Goal: Task Accomplishment & Management: Manage account settings

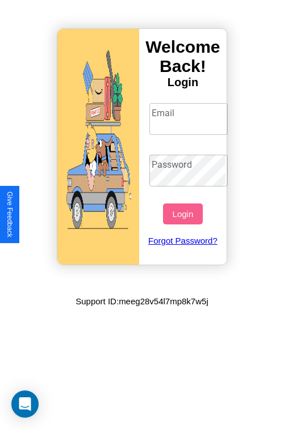
click at [189, 119] on input "Email" at bounding box center [188, 119] width 79 height 32
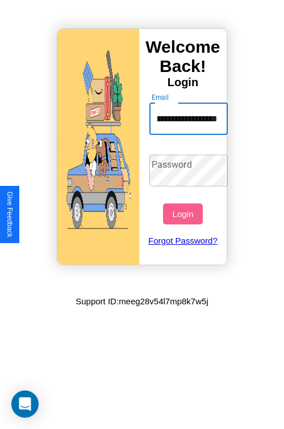
scroll to position [0, 52]
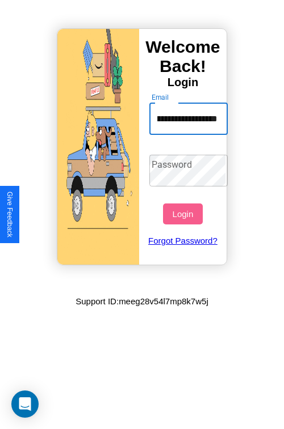
type input "**********"
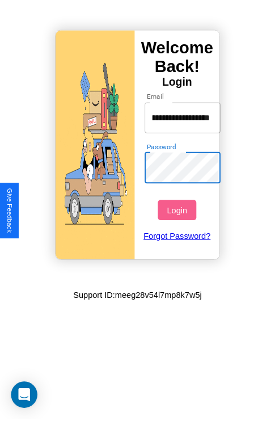
scroll to position [0, 0]
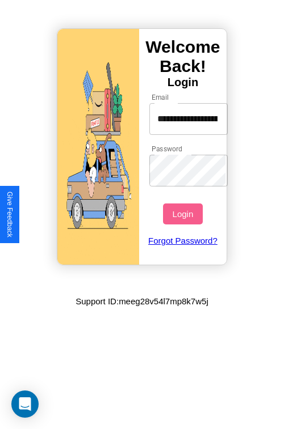
click at [184, 214] on button "Login" at bounding box center [182, 214] width 39 height 21
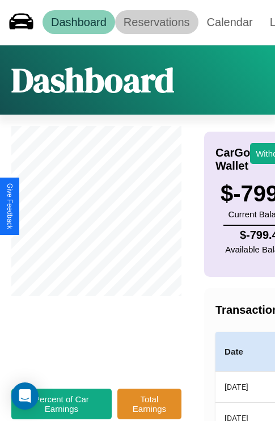
click at [157, 22] on link "Reservations" at bounding box center [156, 22] width 83 height 24
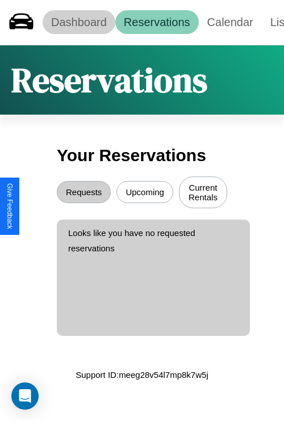
click at [78, 22] on link "Dashboard" at bounding box center [79, 22] width 73 height 24
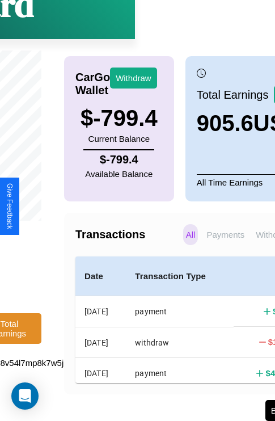
scroll to position [86, 145]
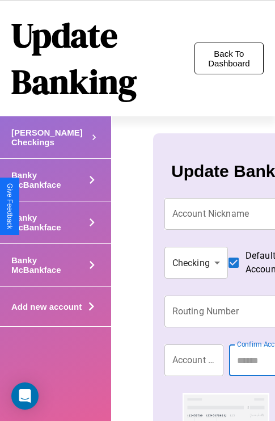
click at [229, 58] on button "Back To Dashboard" at bounding box center [229, 59] width 69 height 32
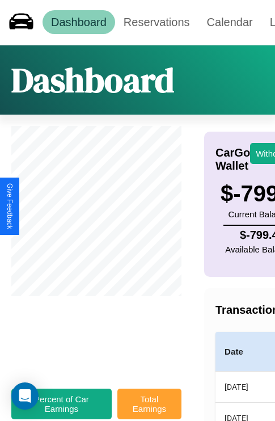
click at [149, 410] on button "Total Earnings" at bounding box center [149, 404] width 64 height 31
